Goal: Transaction & Acquisition: Purchase product/service

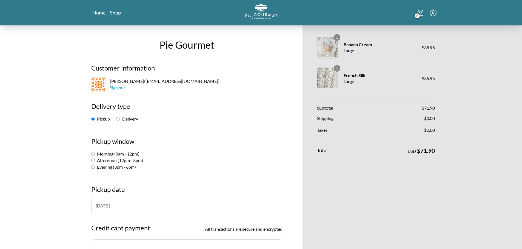
select select "-1"
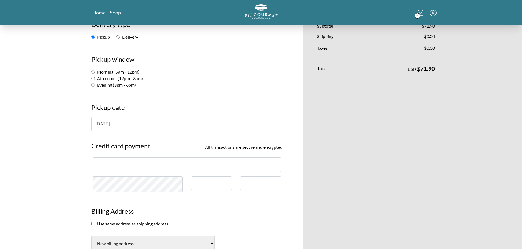
click at [24, 59] on div "Pie Gourmet Customer information [PERSON_NAME] ( [EMAIL_ADDRESS][DOMAIN_NAME] )…" at bounding box center [261, 232] width 522 height 579
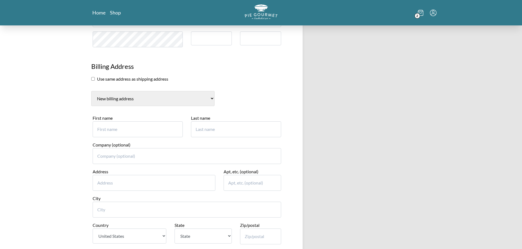
scroll to position [246, 0]
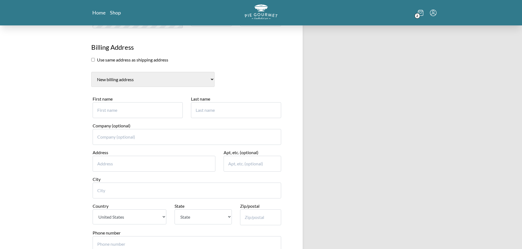
click at [117, 110] on input "First name" at bounding box center [138, 110] width 90 height 16
click at [117, 110] on input "[PERSON_NAME]" at bounding box center [138, 110] width 90 height 16
type input "[PERSON_NAME]"
type input "Masu"
type input "[STREET_ADDRESS][PERSON_NAME]"
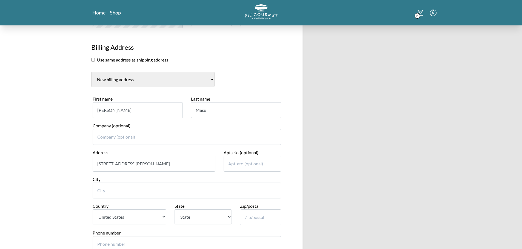
type input "Suite 420"
type input "Fairfax"
select select "VA"
type input "22030"
click at [299, 179] on div "1 Banana Cream Large $ 35.95 1 French Silk Large $ 35.95 Subtotal $ 71.90 Shipp…" at bounding box center [365, 68] width 148 height 579
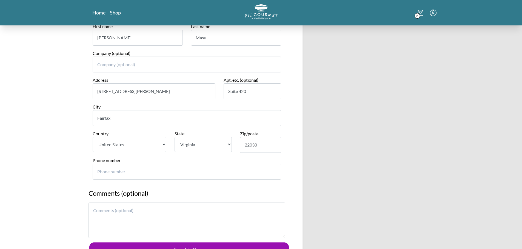
scroll to position [329, 0]
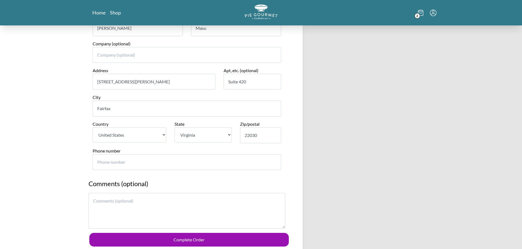
click at [116, 166] on input "Phone number" at bounding box center [187, 162] width 188 height 16
type input "8184581685"
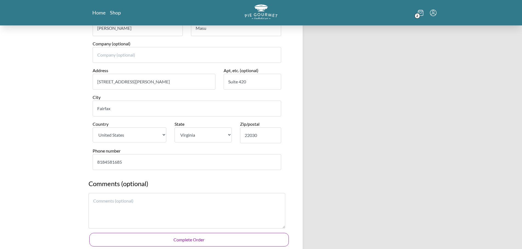
click at [187, 238] on button "Complete Order" at bounding box center [188, 240] width 199 height 14
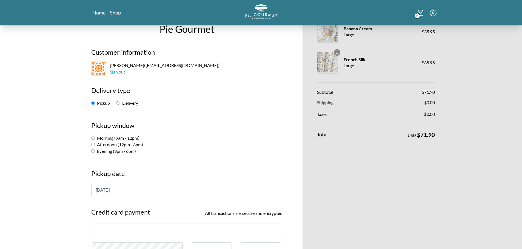
scroll to position [15, 0]
click at [200, 140] on div "Morning (9am - 12pm)" at bounding box center [186, 139] width 191 height 7
click at [92, 145] on input "Afternoon (12pm - 3pm)" at bounding box center [93, 145] width 4 height 4
radio input "true"
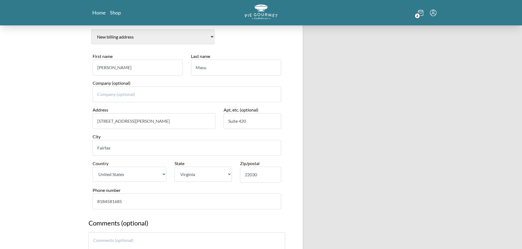
click at [60, 179] on div "Pie Gourmet Customer information [PERSON_NAME] ( [EMAIL_ADDRESS][DOMAIN_NAME] )…" at bounding box center [261, 25] width 522 height 579
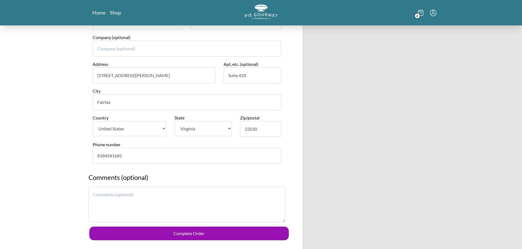
scroll to position [399, 0]
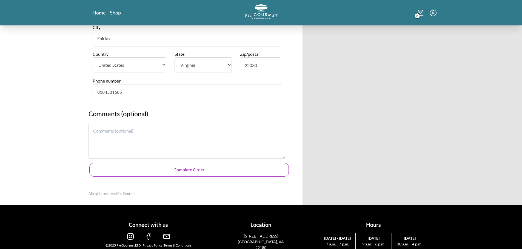
click at [154, 171] on button "Complete Order" at bounding box center [188, 170] width 199 height 14
